Goal: Check status: Check status

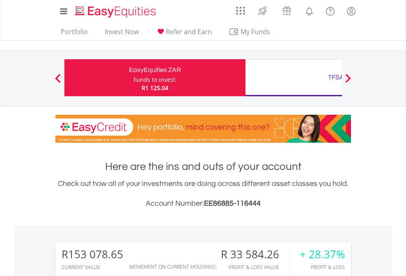
scroll to position [79, 129]
click at [134, 78] on div "Funds to invest:" at bounding box center [156, 80] width 44 height 8
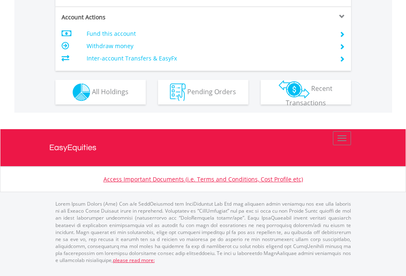
scroll to position [771, 0]
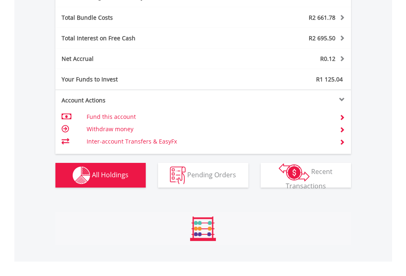
scroll to position [979, 0]
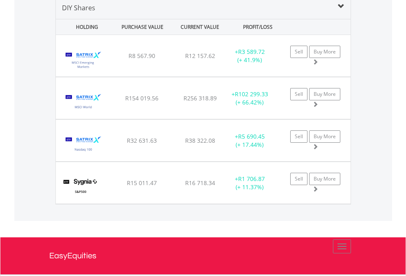
scroll to position [794, 0]
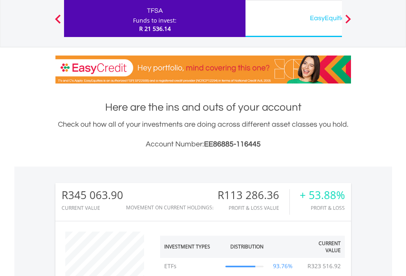
scroll to position [79, 129]
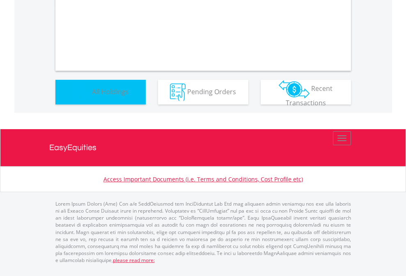
click at [92, 96] on span "All Holdings" at bounding box center [110, 91] width 37 height 9
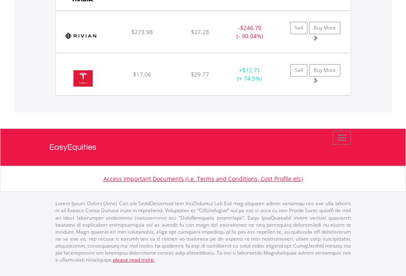
scroll to position [79, 129]
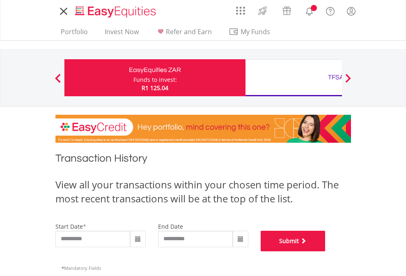
click at [326, 251] on button "Submit" at bounding box center [293, 240] width 65 height 21
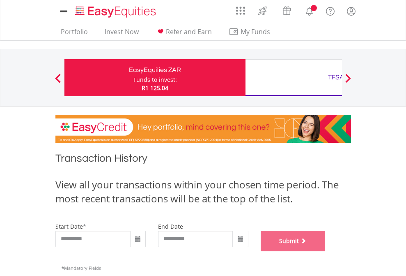
scroll to position [333, 0]
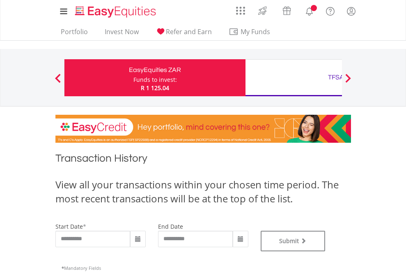
click at [294, 78] on div "TFSA" at bounding box center [336, 77] width 171 height 12
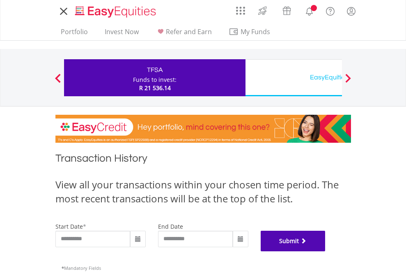
click at [326, 251] on button "Submit" at bounding box center [293, 240] width 65 height 21
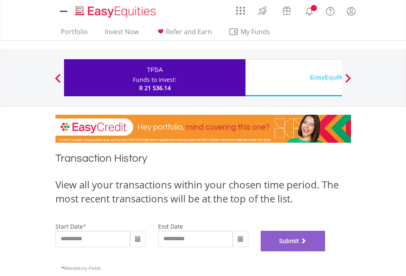
scroll to position [333, 0]
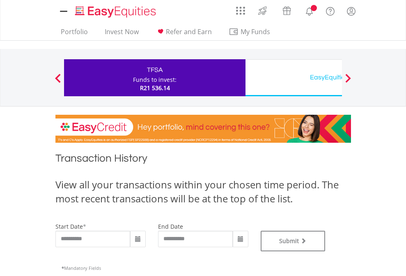
click at [294, 78] on div "EasyEquities USD" at bounding box center [336, 77] width 171 height 12
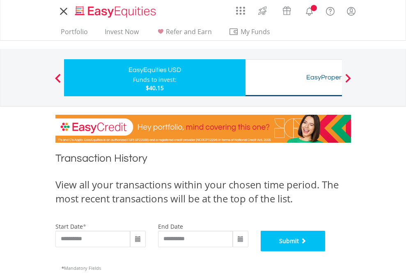
click at [326, 251] on button "Submit" at bounding box center [293, 240] width 65 height 21
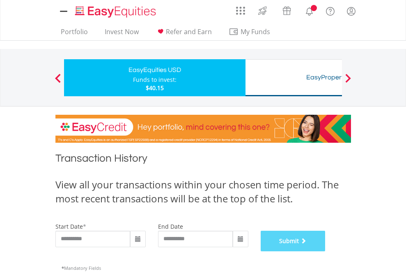
scroll to position [333, 0]
